Goal: Information Seeking & Learning: Learn about a topic

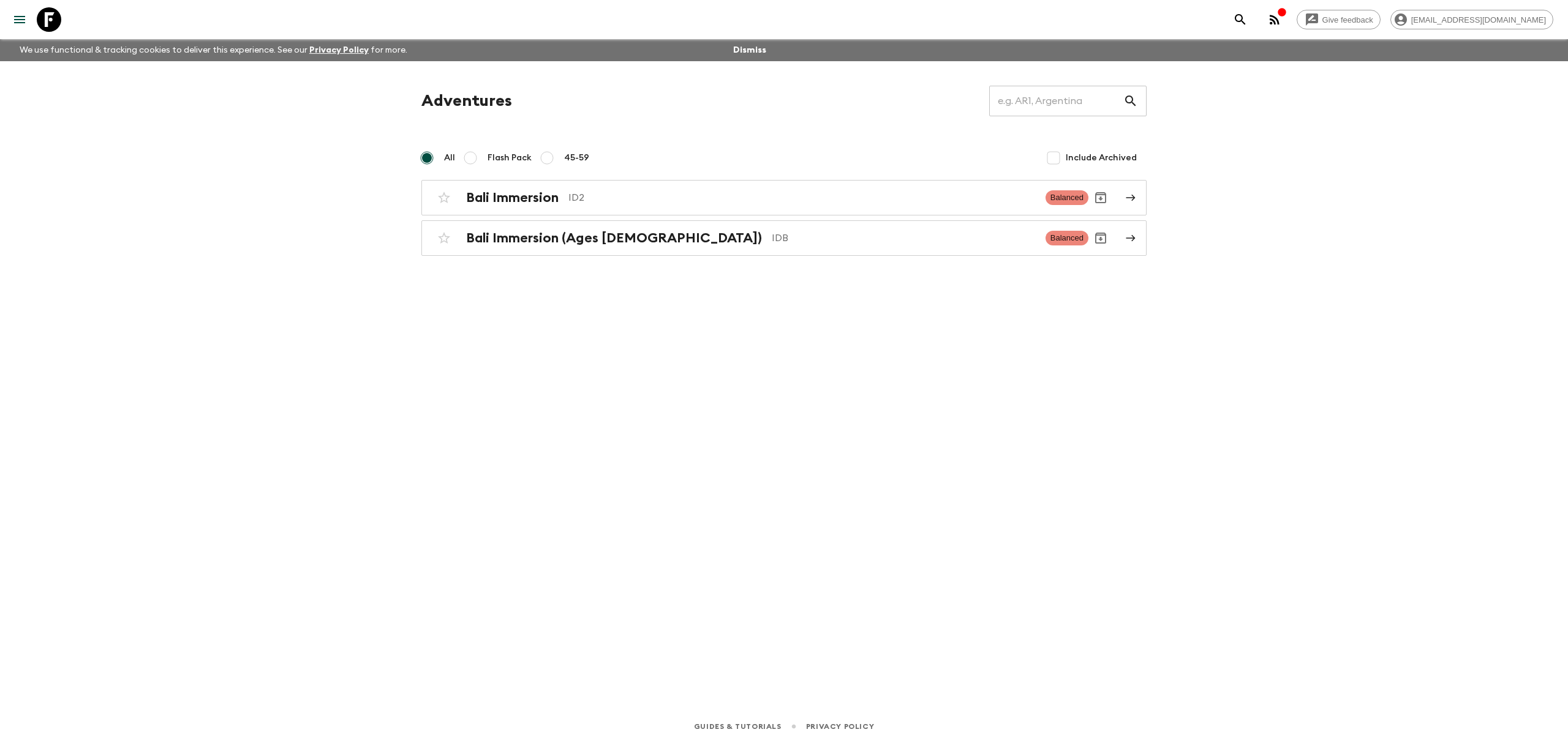
drag, startPoint x: 1128, startPoint y: 201, endPoint x: 1224, endPoint y: 184, distance: 97.5
click at [1176, 175] on div "Give feedback eko.suputra@discova.com We use functional & tracking cookies to d…" at bounding box center [784, 371] width 1568 height 743
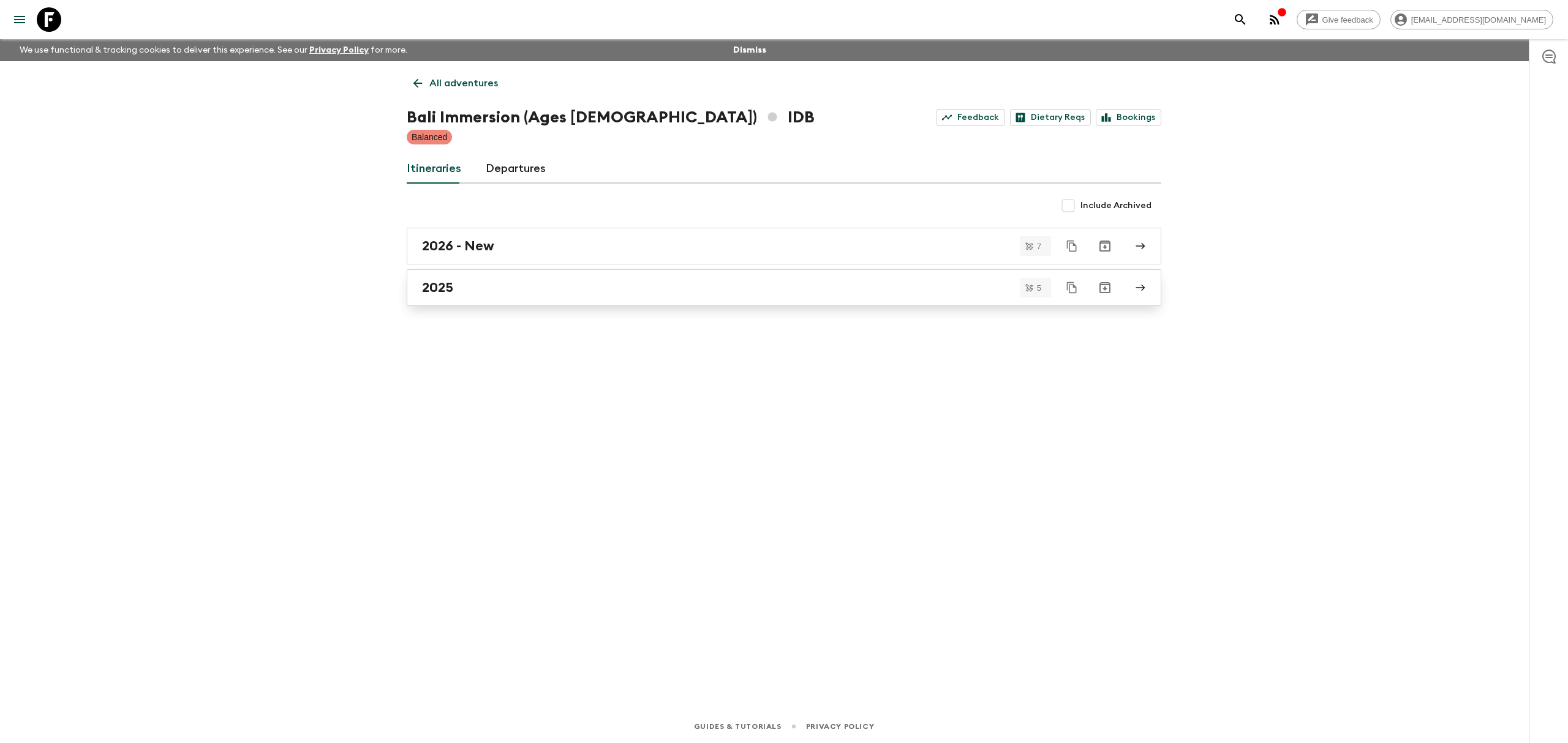
click at [1151, 289] on link "2025" at bounding box center [784, 287] width 755 height 37
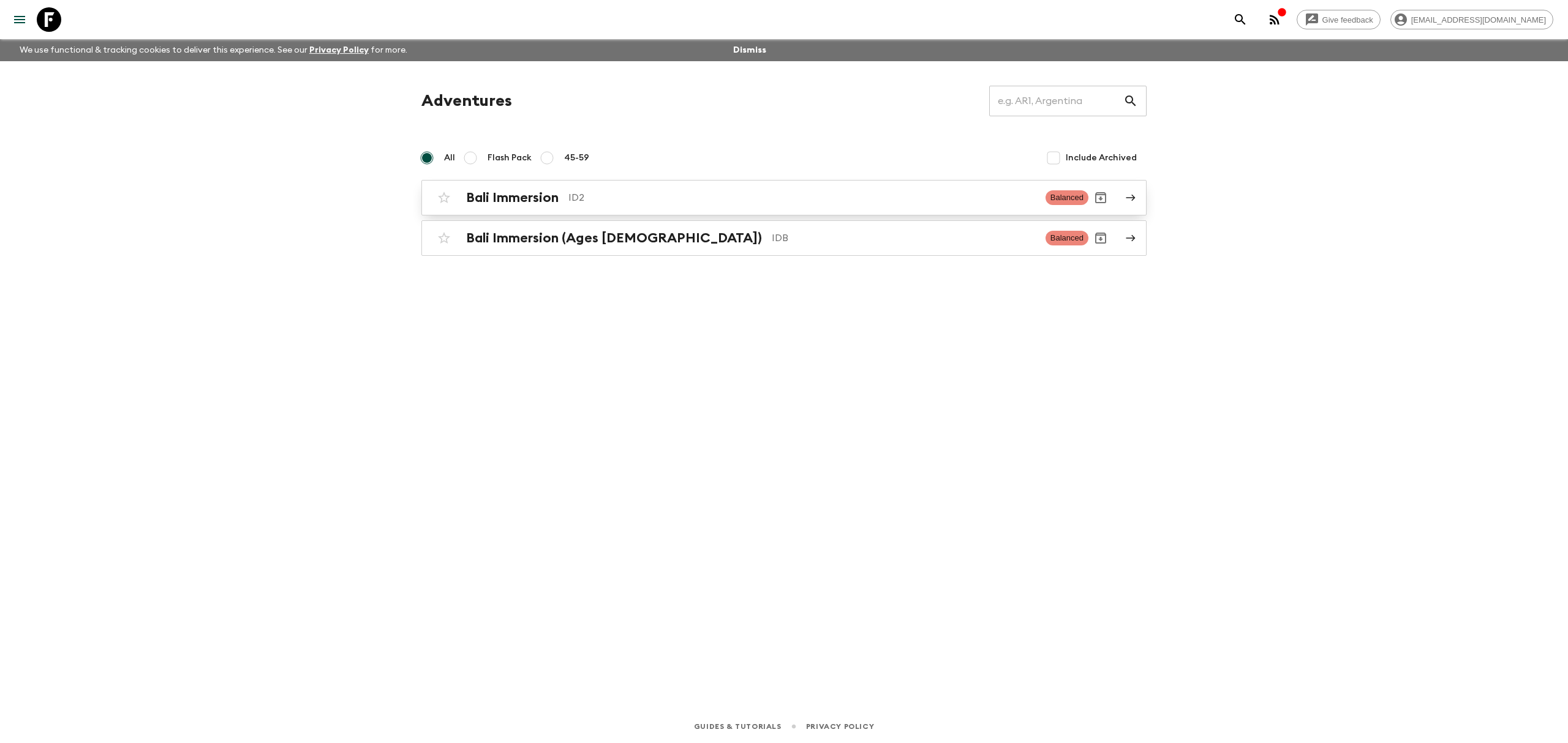
click at [1135, 197] on icon at bounding box center [1131, 197] width 9 height 6
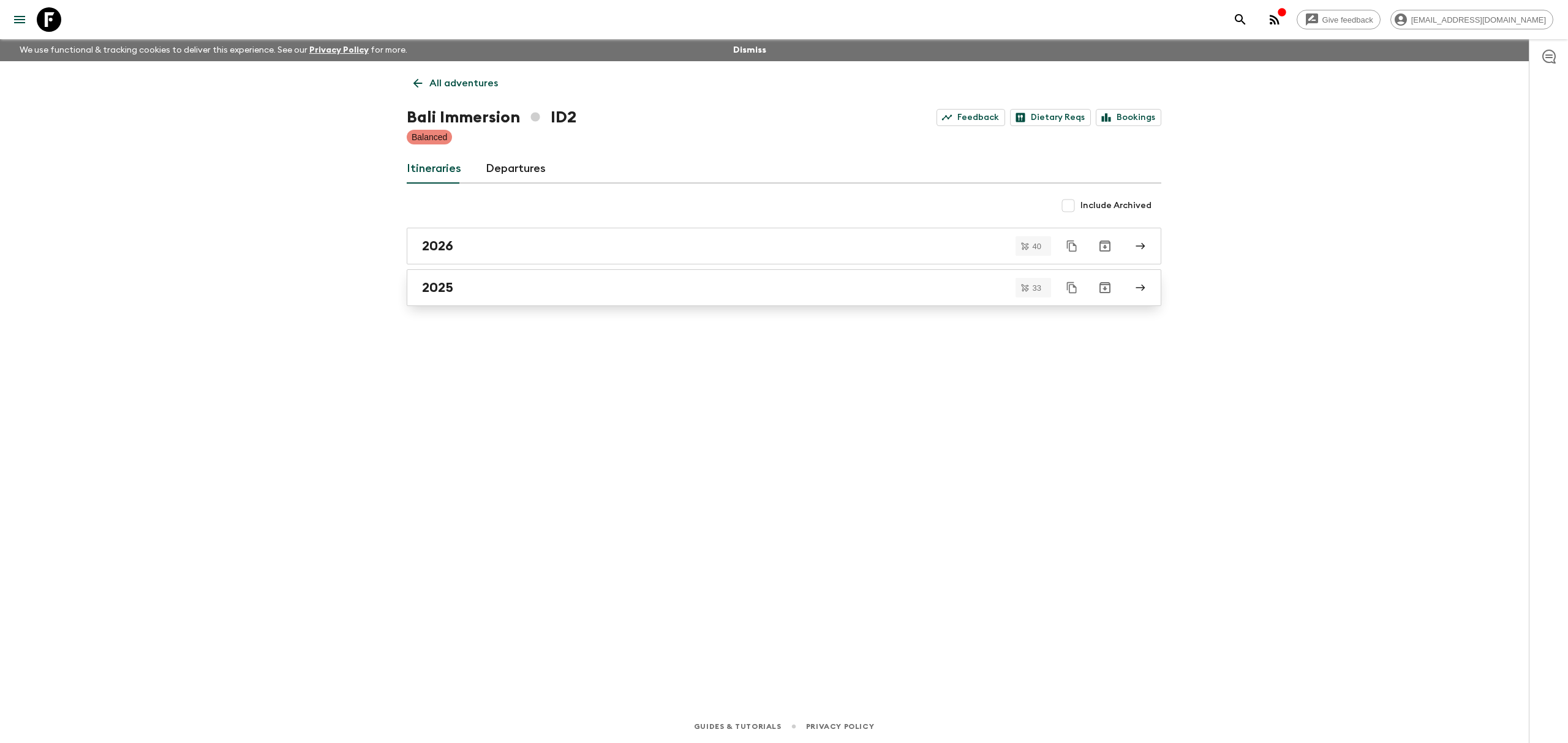
click at [1150, 292] on link "2025" at bounding box center [784, 287] width 755 height 37
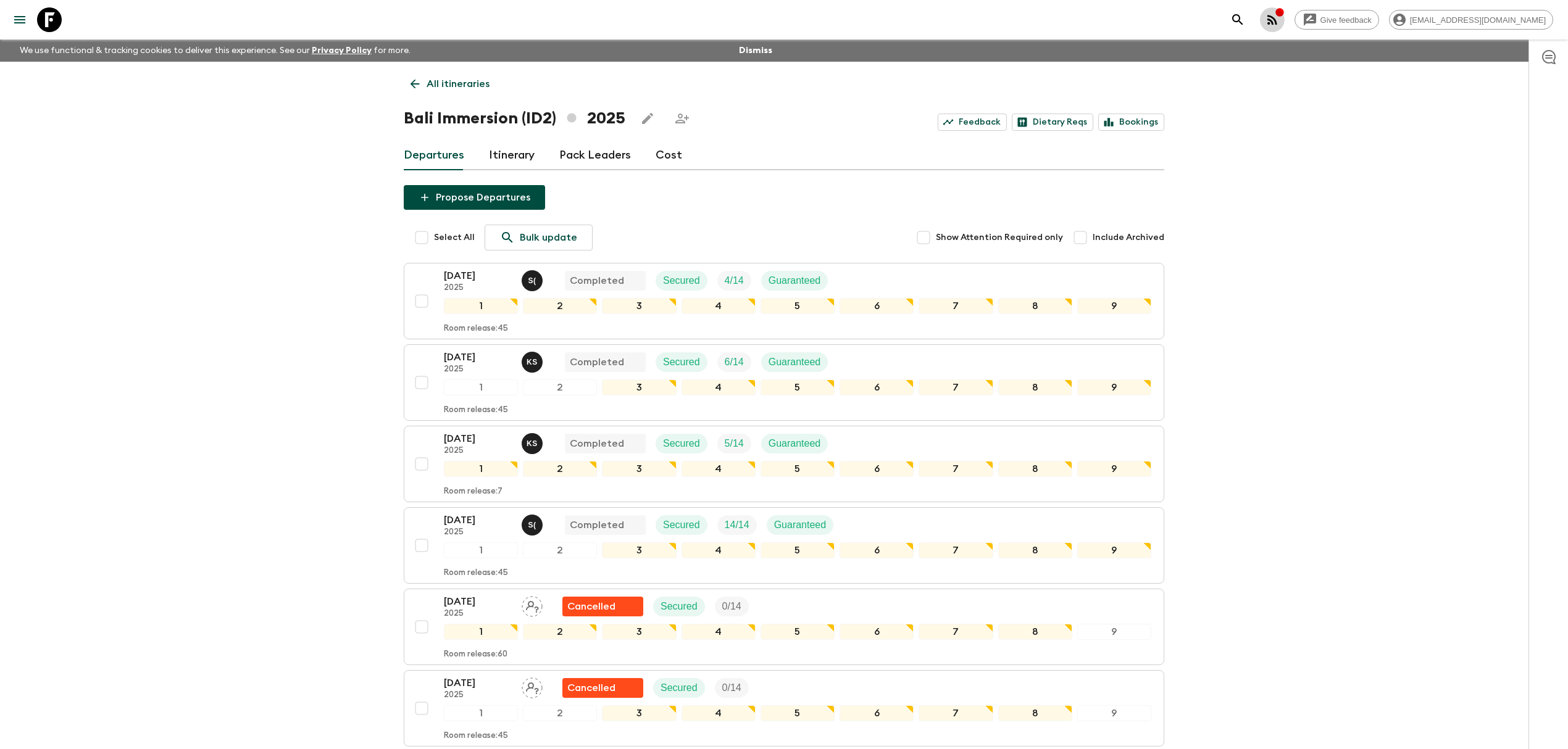
click at [1279, 21] on icon "button" at bounding box center [1272, 20] width 15 height 15
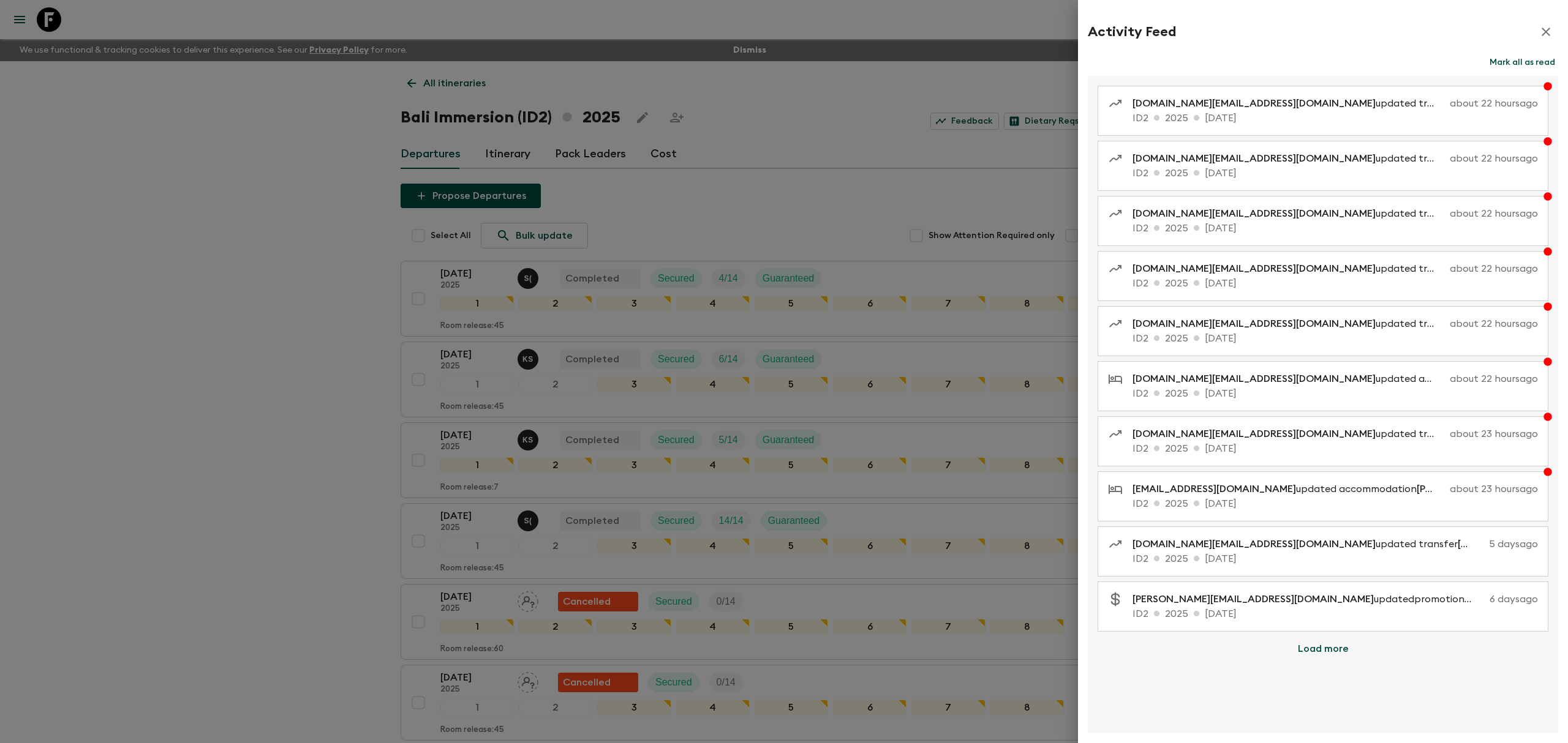
click at [1529, 59] on button "Mark all as read" at bounding box center [1523, 62] width 72 height 17
click at [1552, 28] on icon "button" at bounding box center [1546, 32] width 14 height 14
